Goal: Transaction & Acquisition: Register for event/course

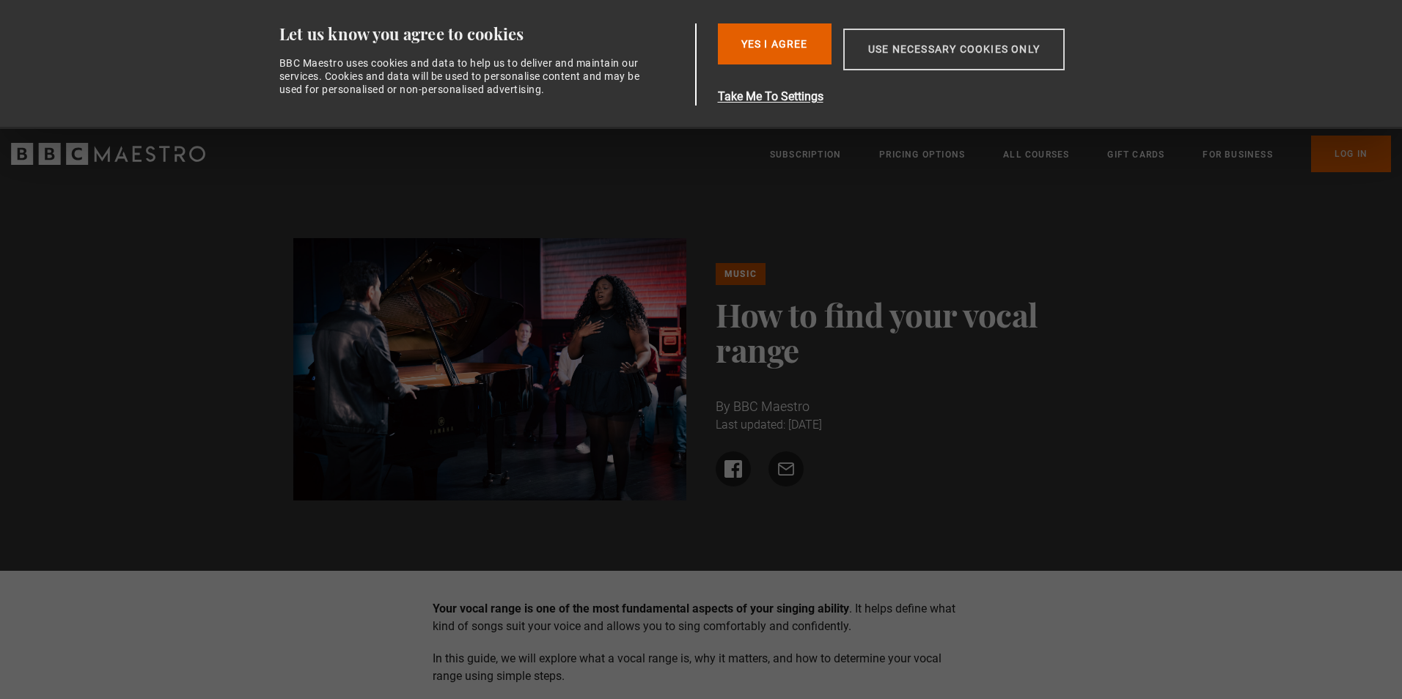
click at [930, 51] on button "Use necessary cookies only" at bounding box center [953, 50] width 221 height 42
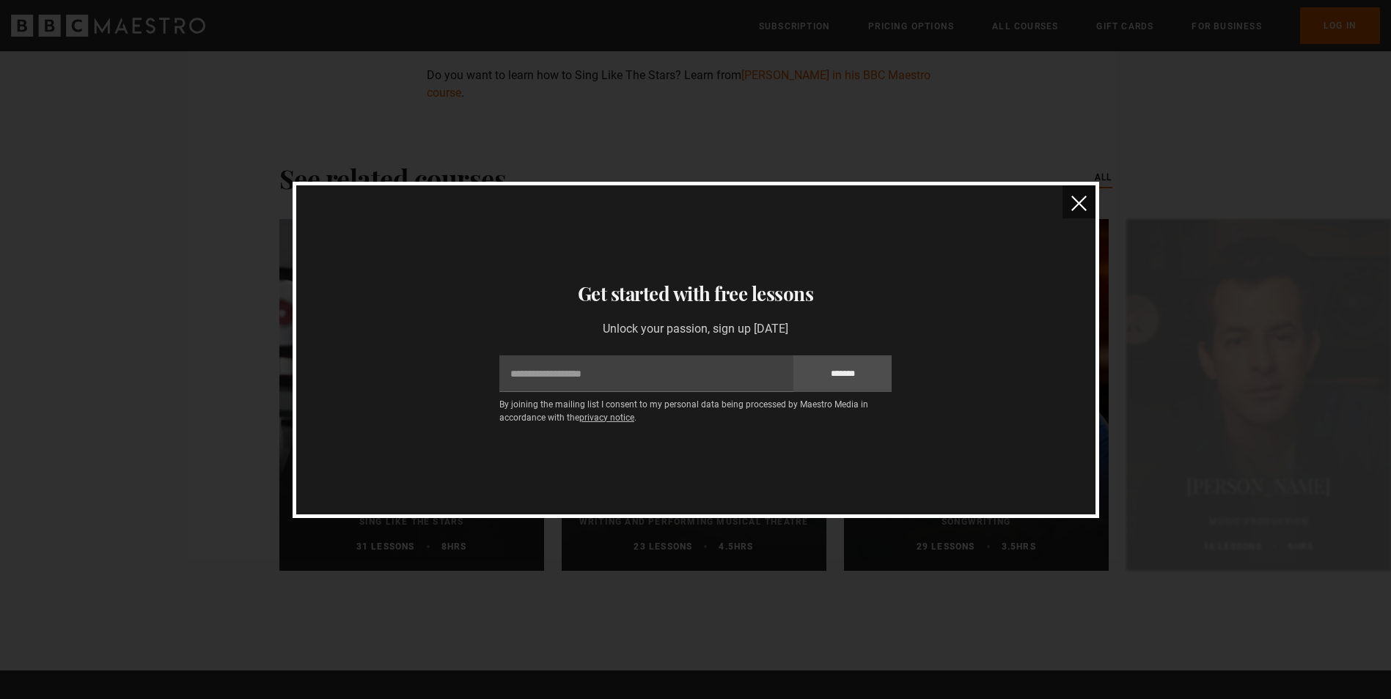
scroll to position [4230, 0]
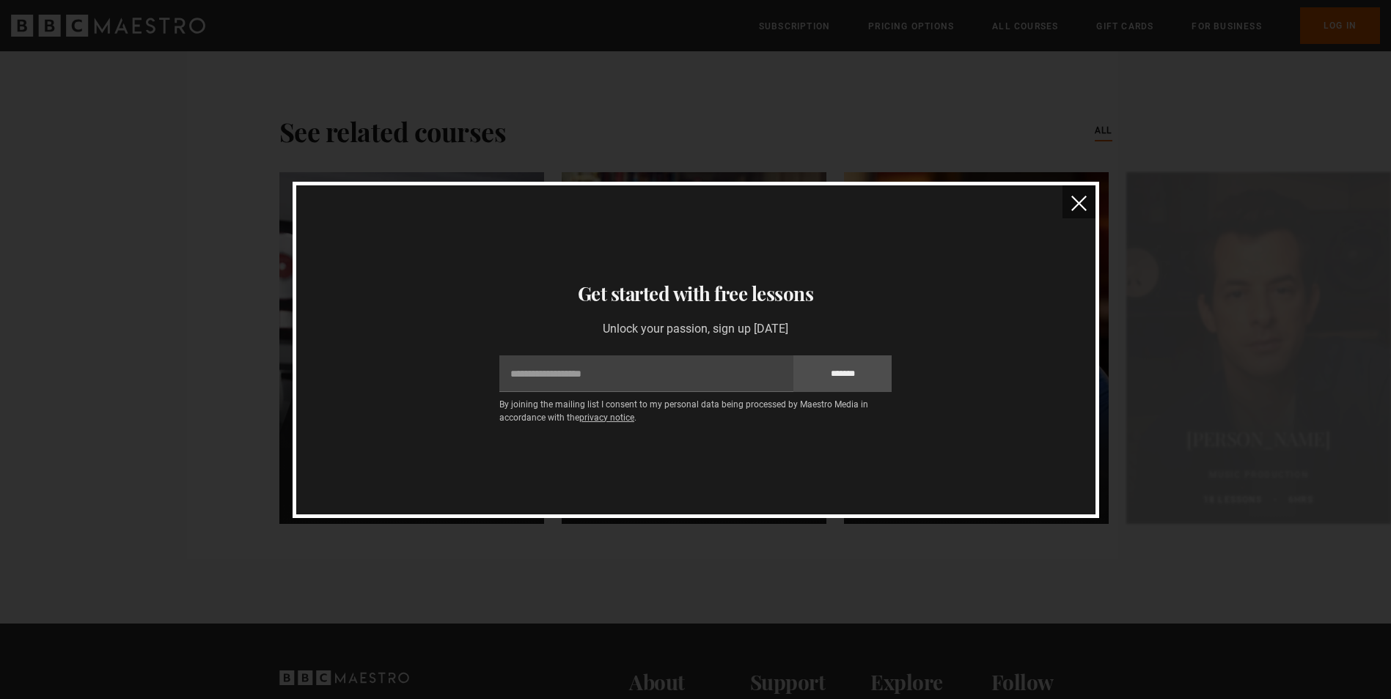
click at [1082, 207] on img "close" at bounding box center [1078, 203] width 15 height 15
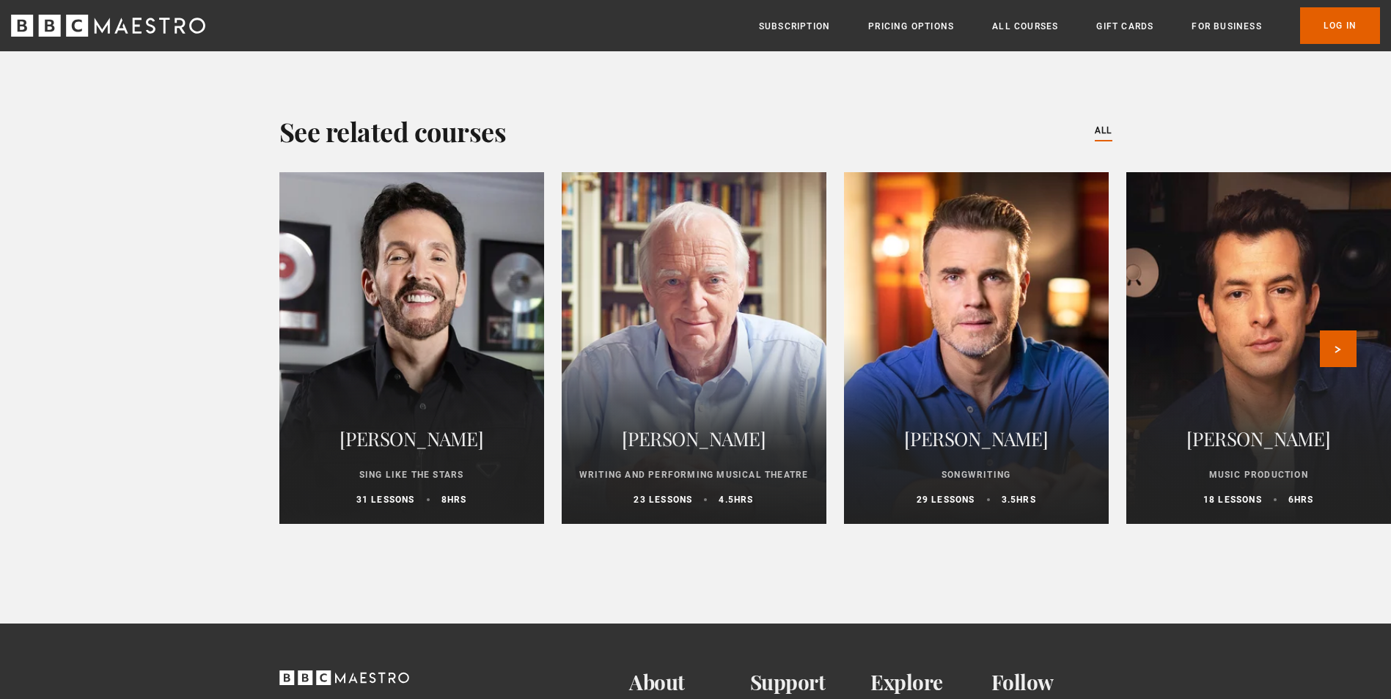
click at [416, 493] on div "31 lessons 8 hrs" at bounding box center [411, 499] width 229 height 13
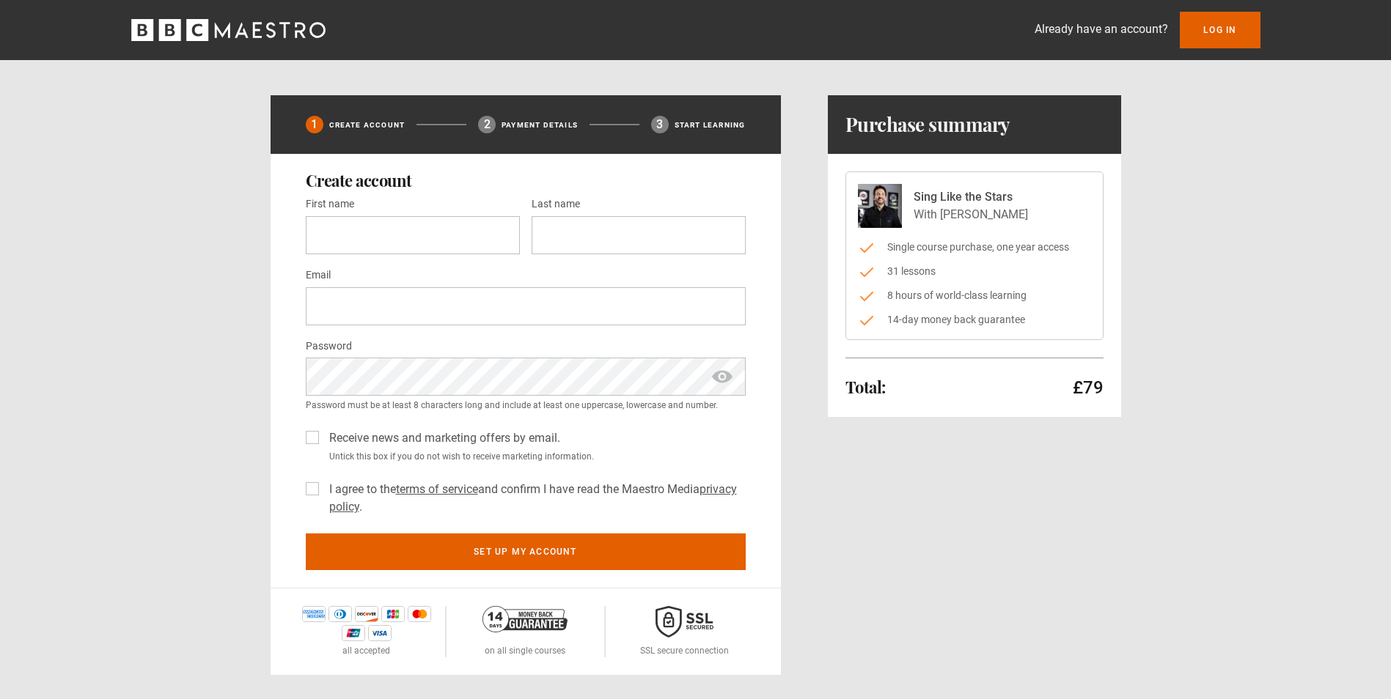
scroll to position [282, 0]
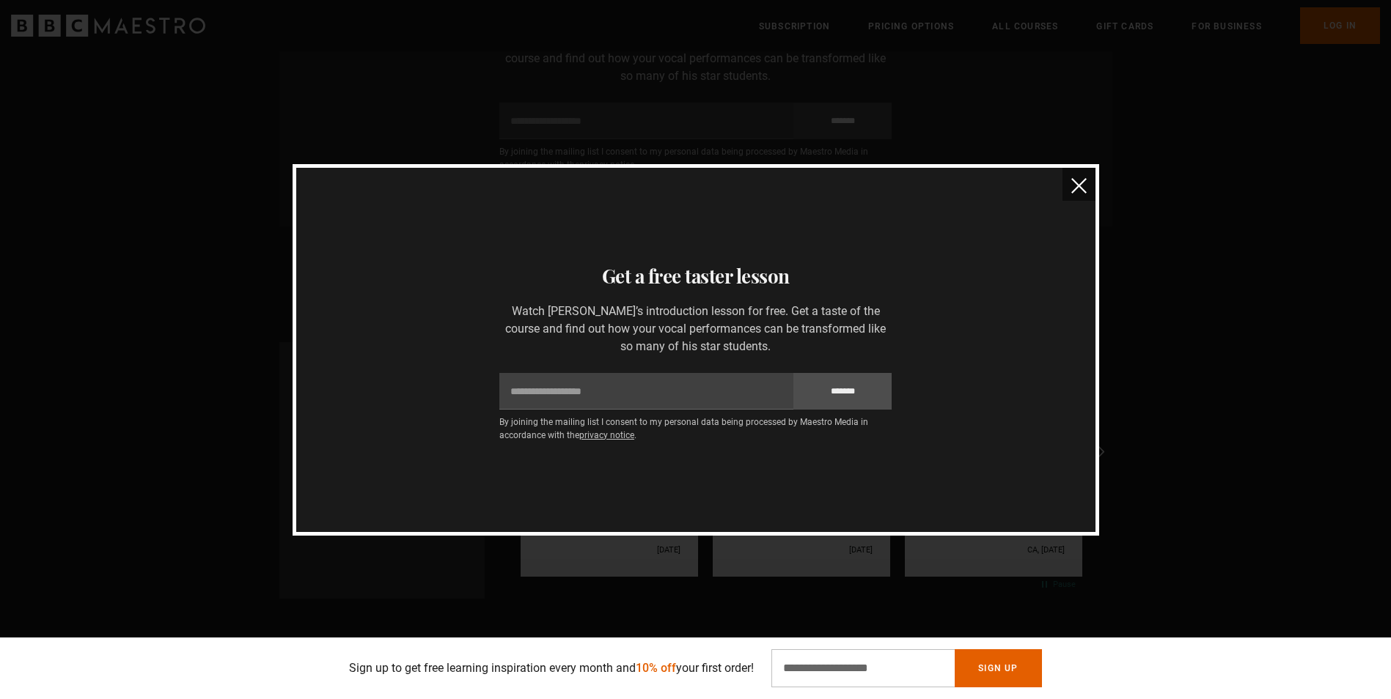
scroll to position [2976, 0]
click at [1073, 183] on img "close" at bounding box center [1078, 185] width 15 height 15
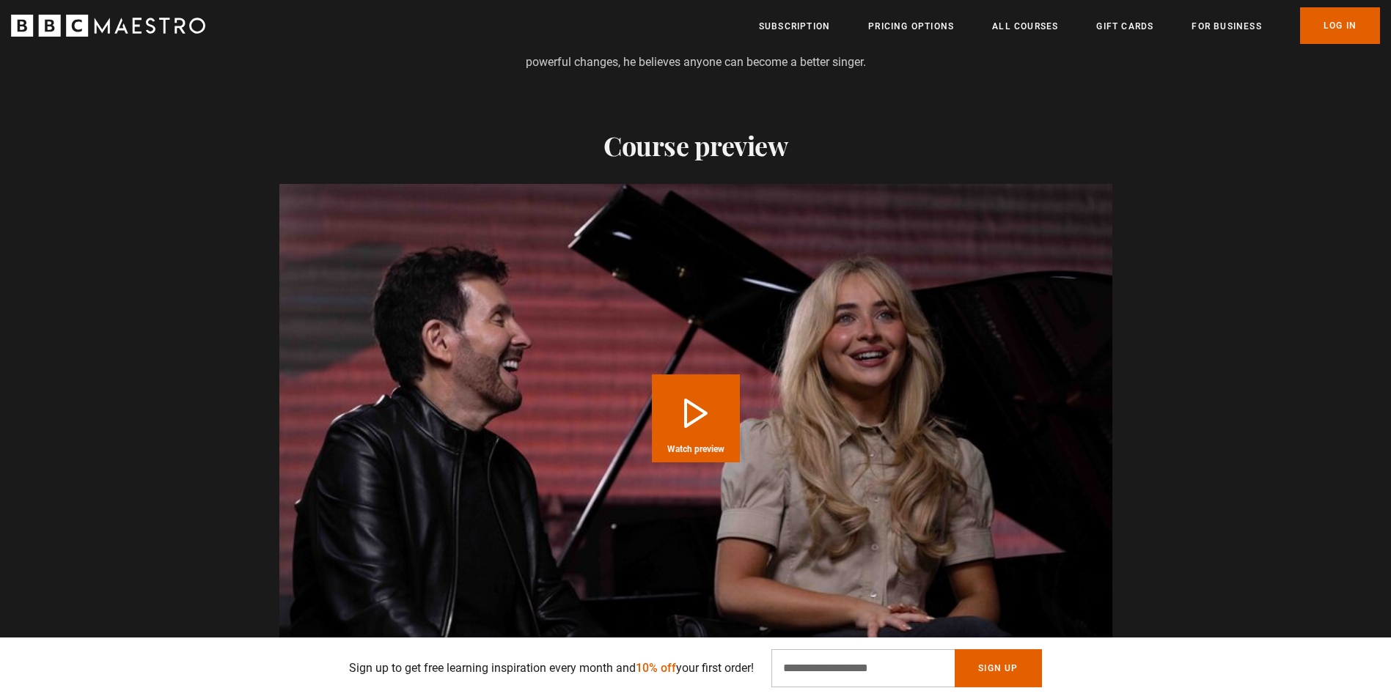
scroll to position [1529, 0]
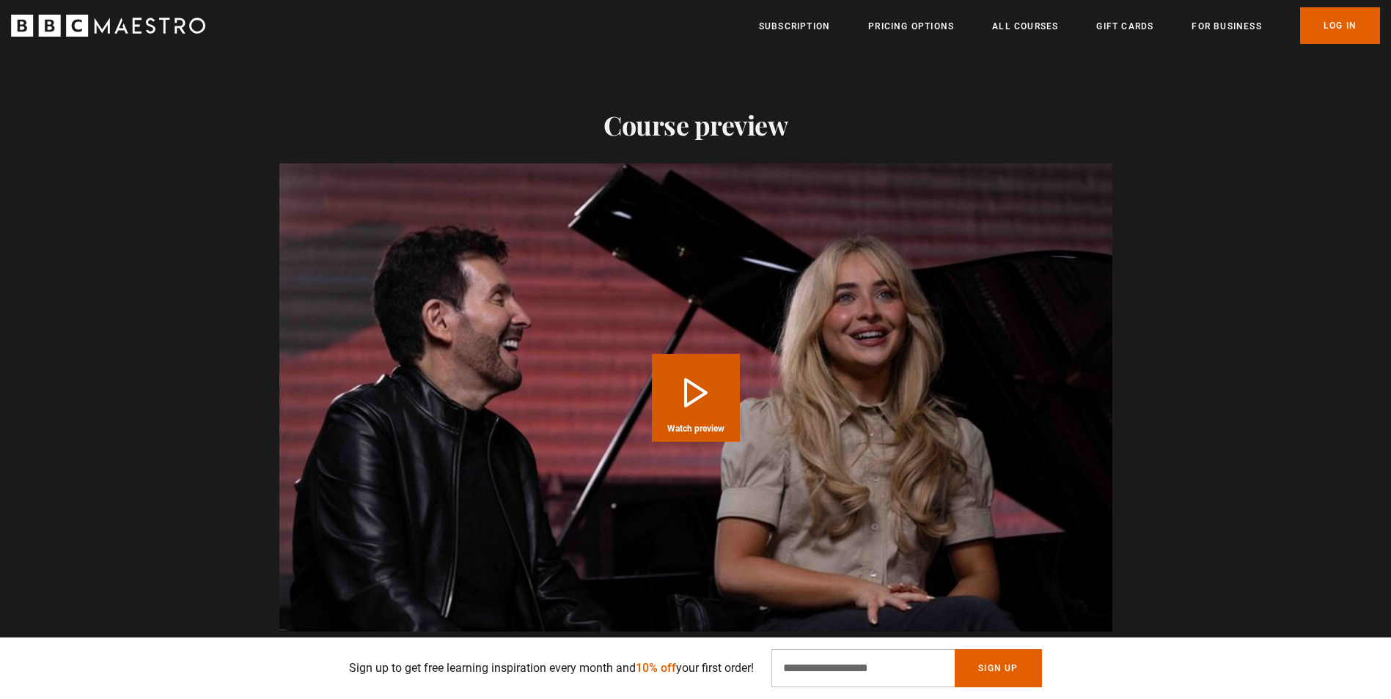
click at [686, 359] on button "Play Course overview for Sing Like the Stars with [PERSON_NAME] Watch preview" at bounding box center [696, 398] width 88 height 88
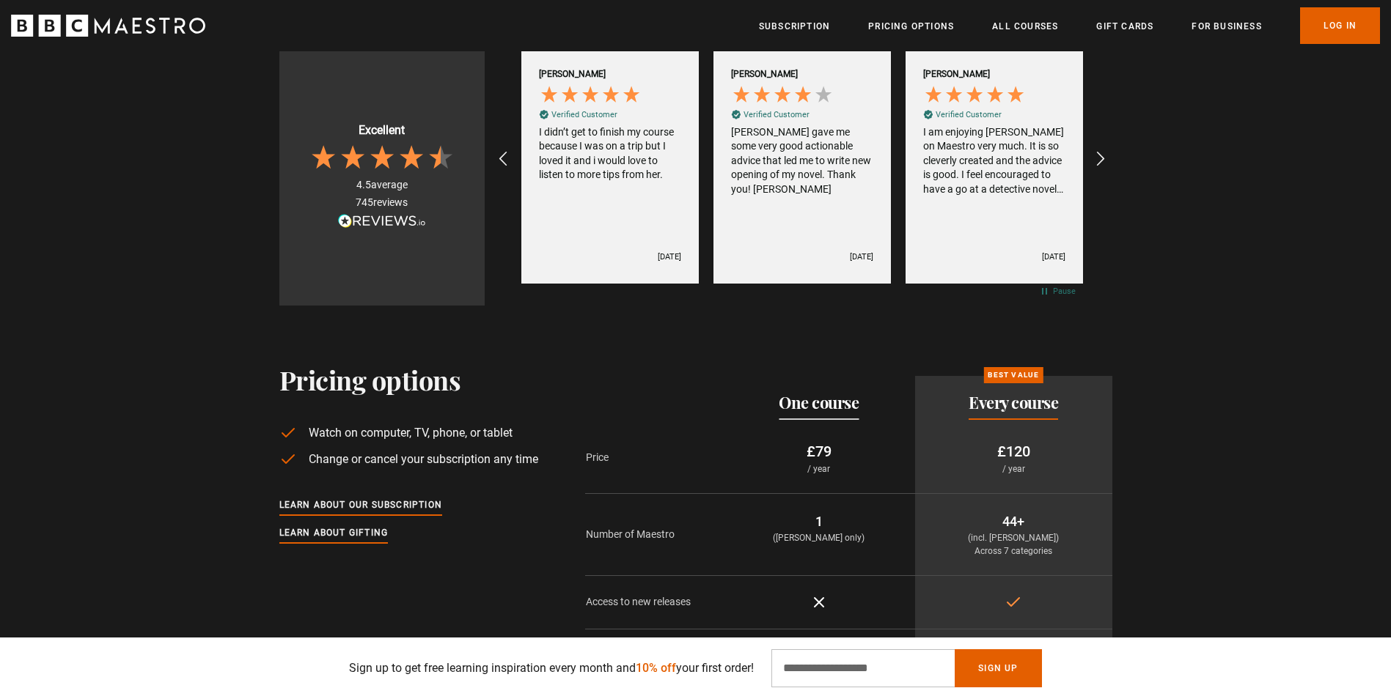
scroll to position [3290, 0]
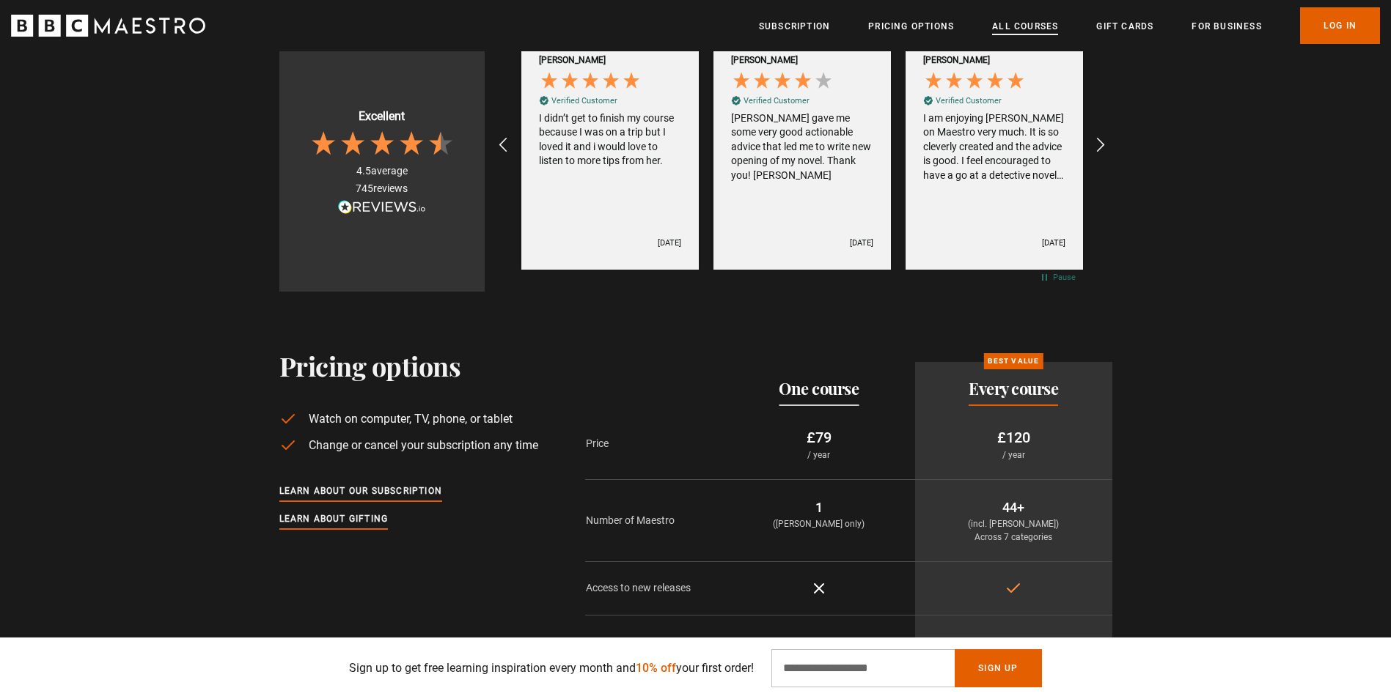
click at [1007, 23] on link "All Courses" at bounding box center [1025, 26] width 66 height 15
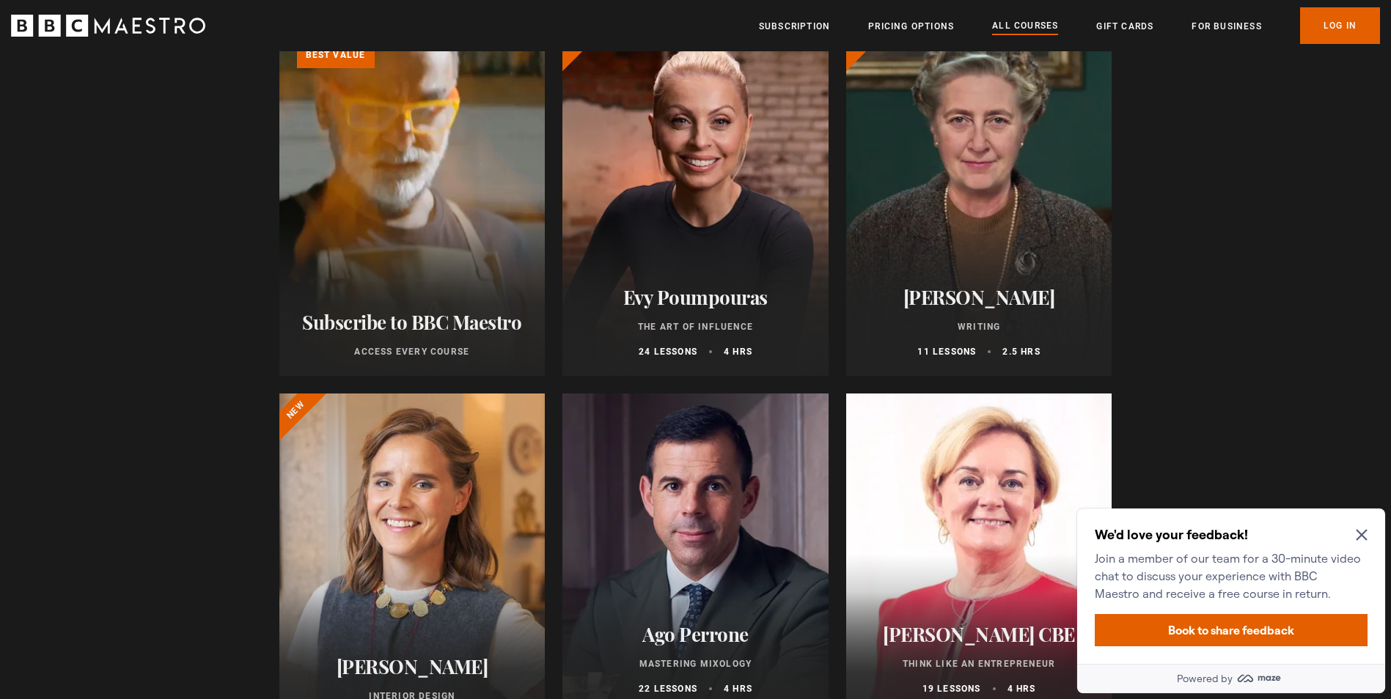
scroll to position [559, 0]
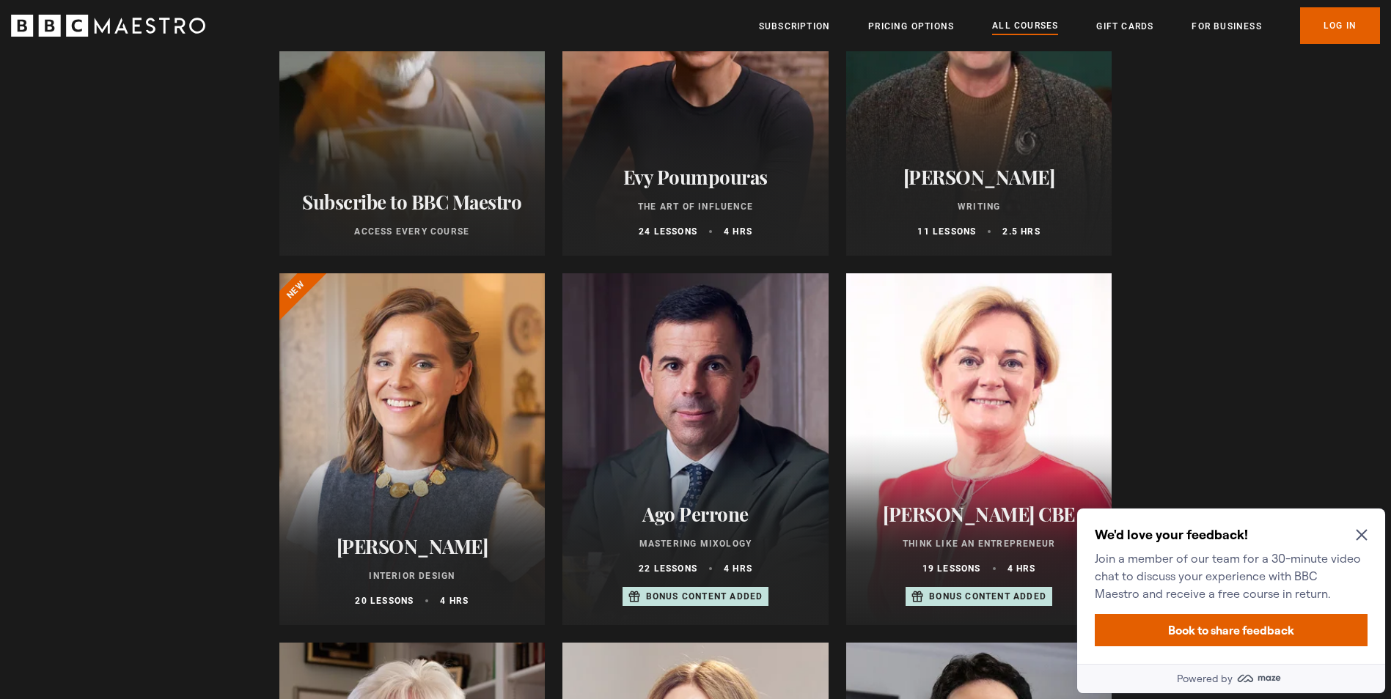
click at [1364, 534] on icon "Close Maze Prompt" at bounding box center [1362, 535] width 12 height 12
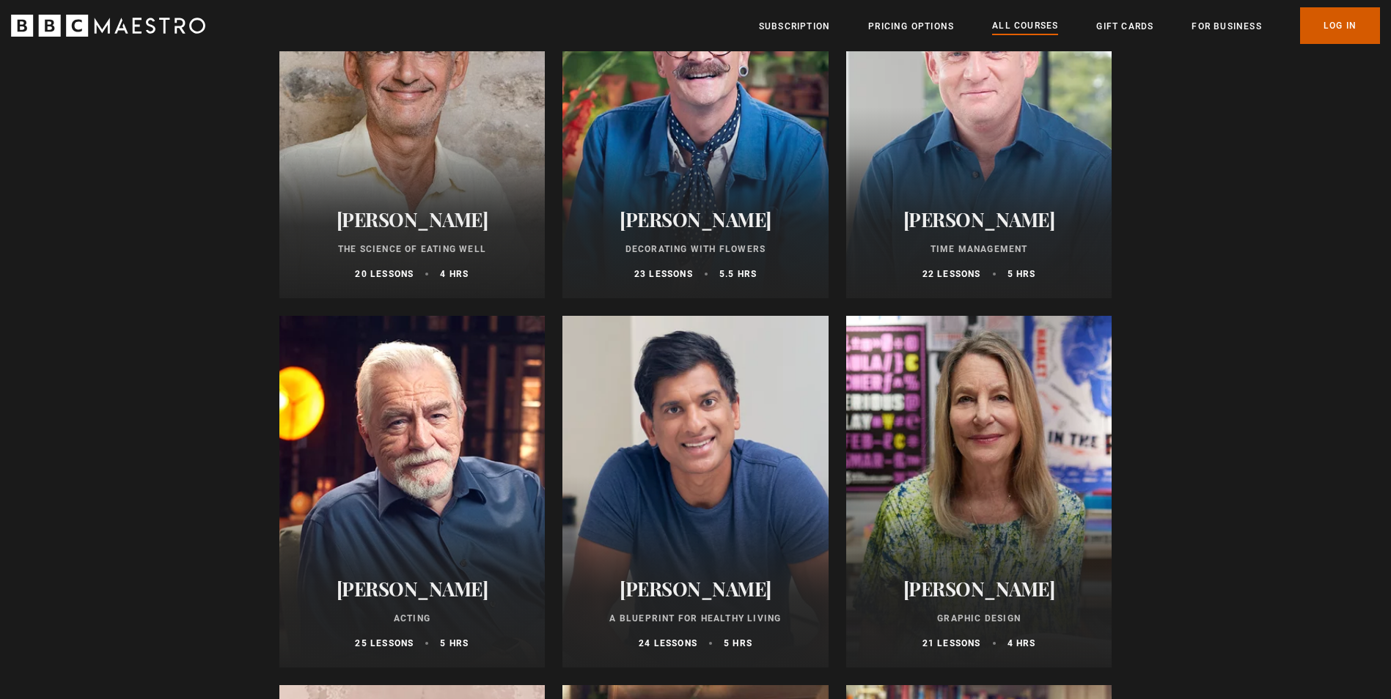
scroll to position [2020, 0]
